Goal: Navigation & Orientation: Find specific page/section

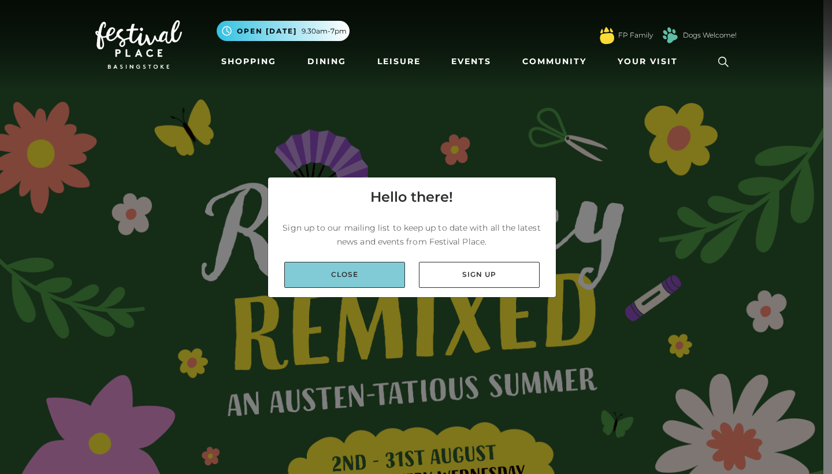
click at [348, 280] on link "Close" at bounding box center [344, 275] width 121 height 26
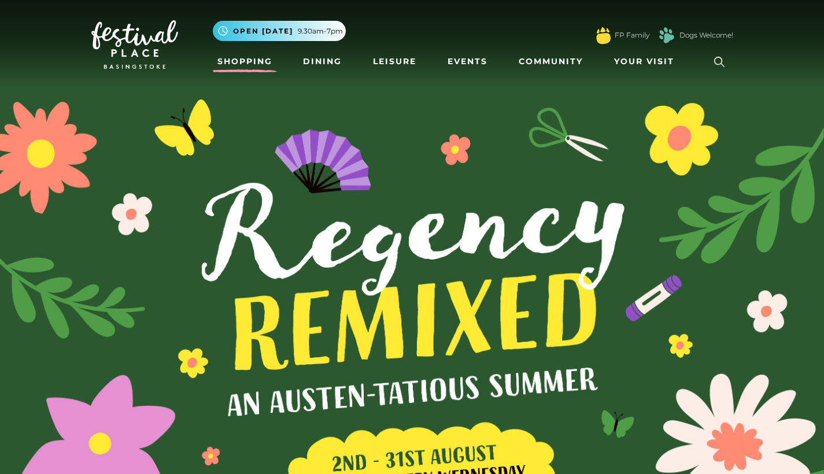
click at [233, 60] on link "Shopping" at bounding box center [245, 61] width 64 height 21
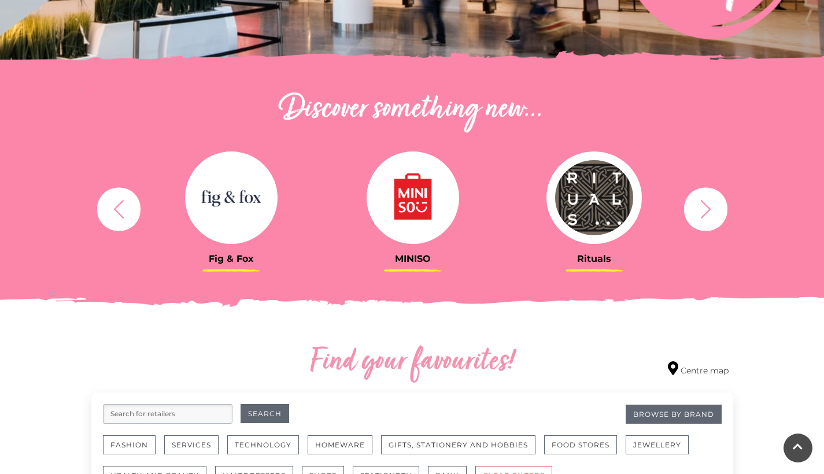
scroll to position [360, 0]
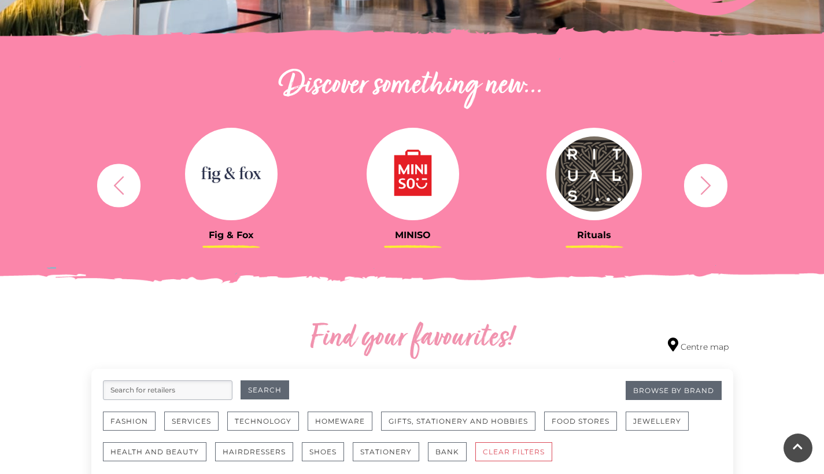
click at [712, 176] on icon "button" at bounding box center [705, 185] width 21 height 21
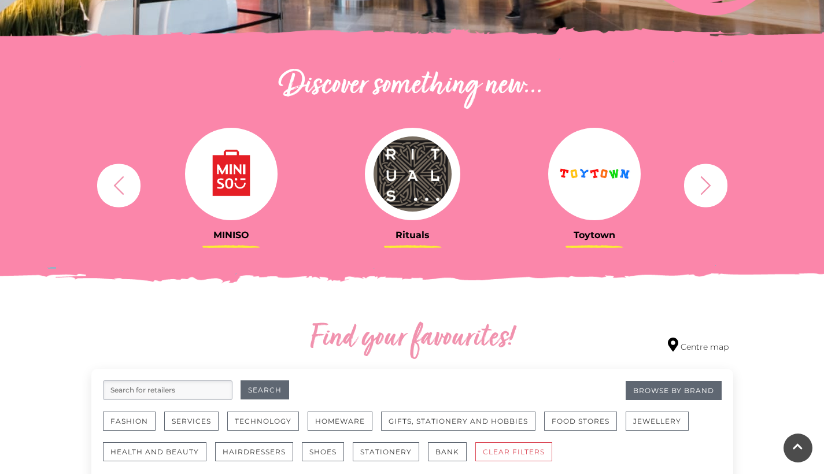
click at [705, 184] on icon "button" at bounding box center [705, 185] width 21 height 21
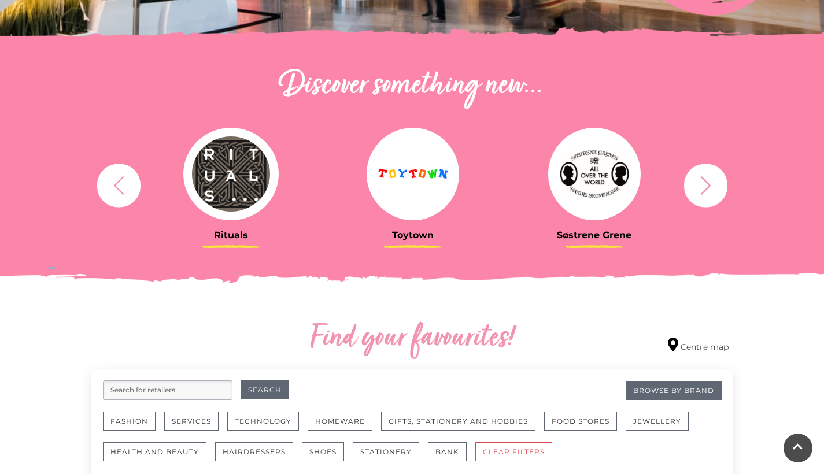
click at [705, 184] on icon "button" at bounding box center [705, 185] width 21 height 21
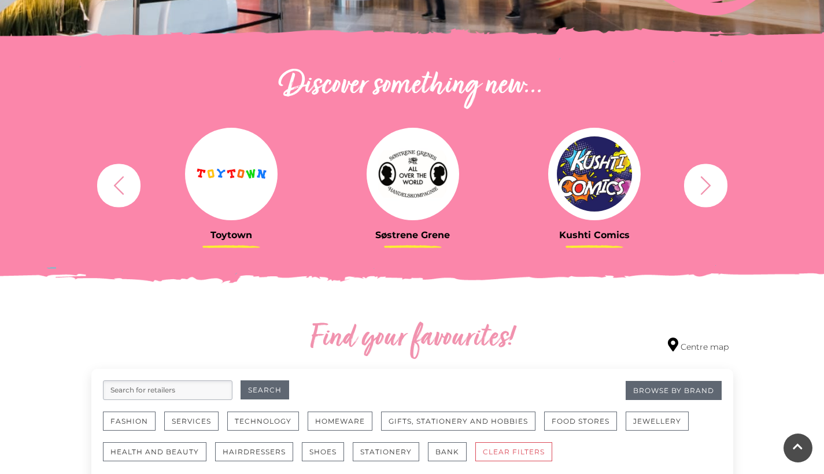
click at [705, 184] on icon "button" at bounding box center [705, 185] width 21 height 21
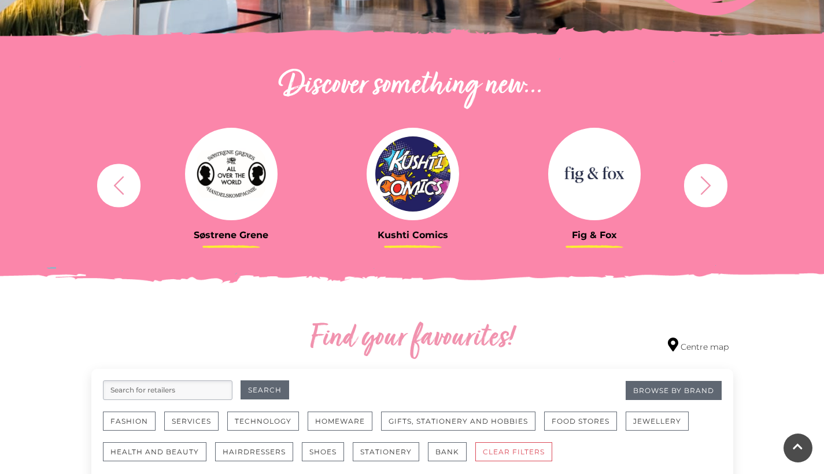
click at [705, 184] on icon "button" at bounding box center [705, 185] width 21 height 21
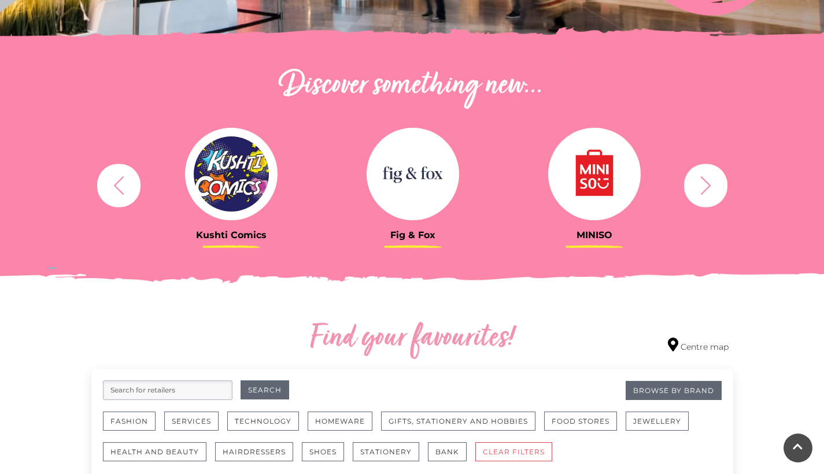
click at [705, 184] on icon "button" at bounding box center [705, 185] width 21 height 21
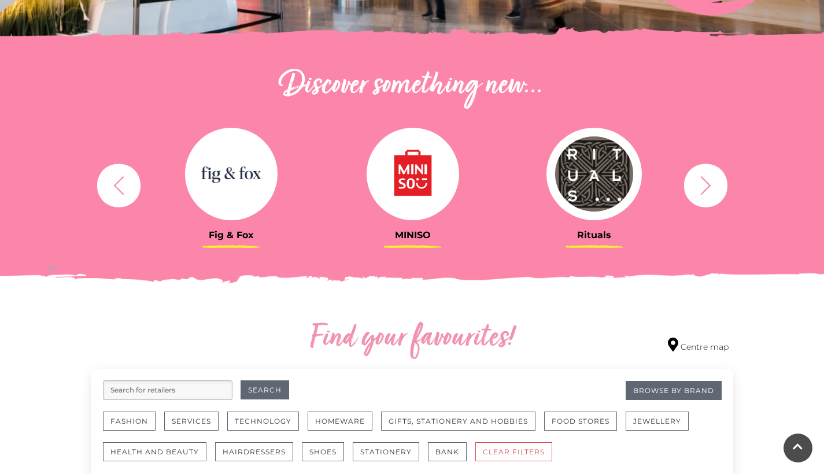
click at [705, 184] on icon "button" at bounding box center [705, 185] width 21 height 21
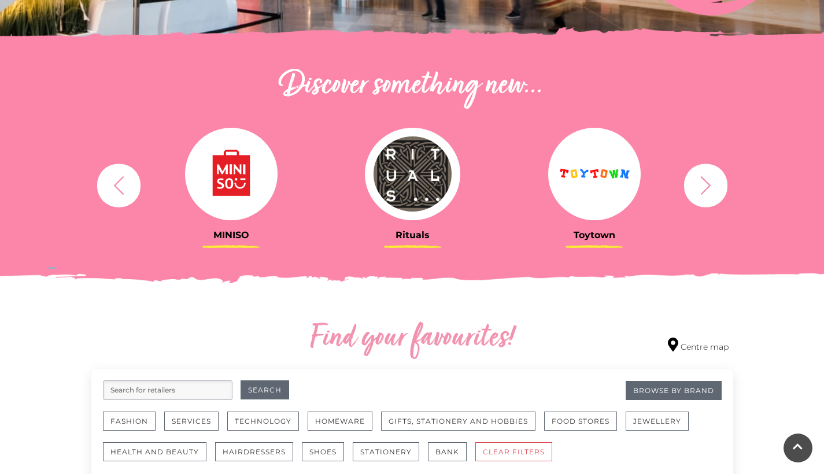
click at [705, 184] on icon "button" at bounding box center [705, 185] width 21 height 21
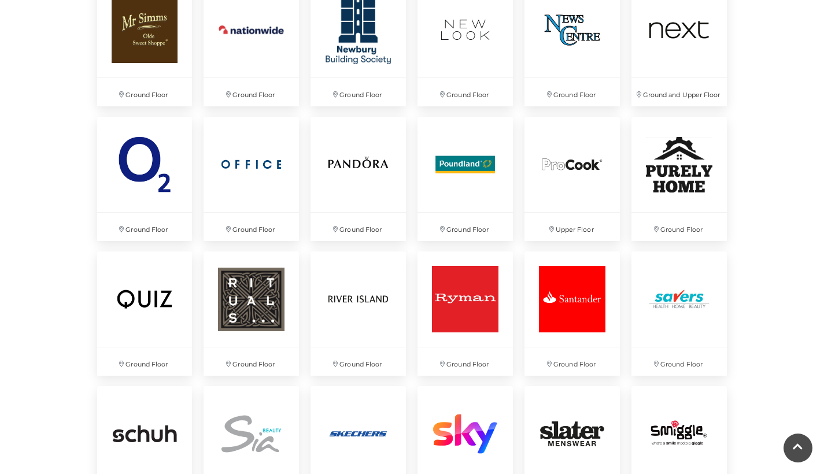
scroll to position [0, 0]
